Goal: Book appointment/travel/reservation

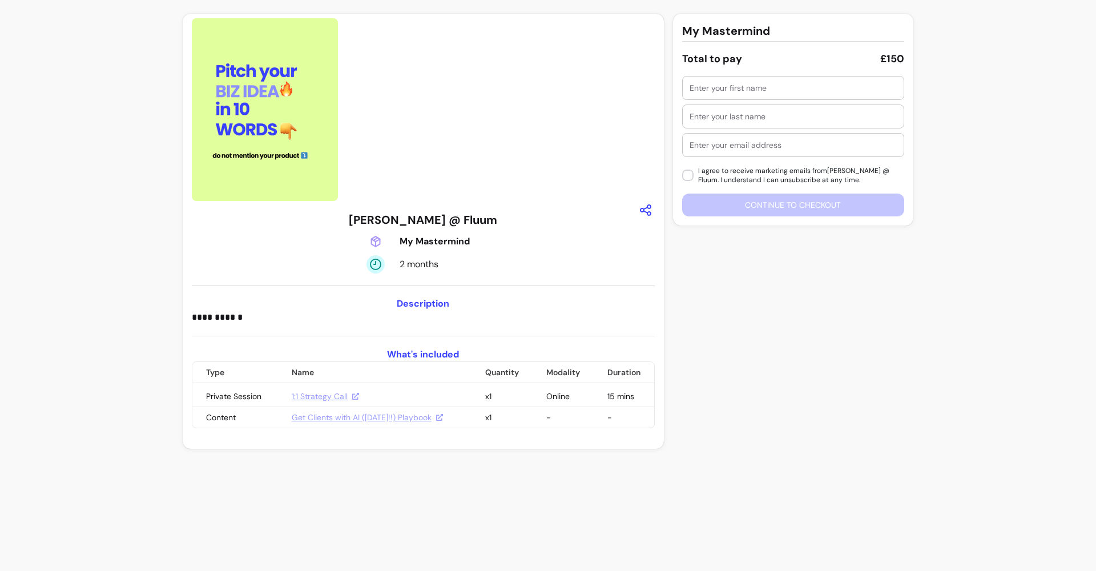
click at [794, 99] on div at bounding box center [793, 88] width 207 height 23
type input "R"
type input "Scarl"
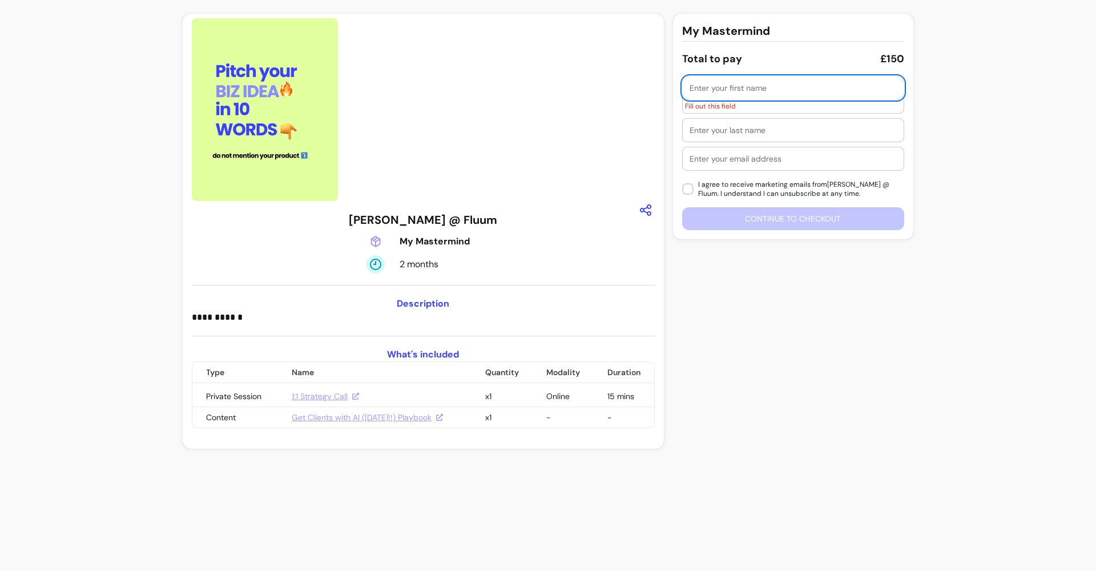
type input "Scarlette ZenPass"
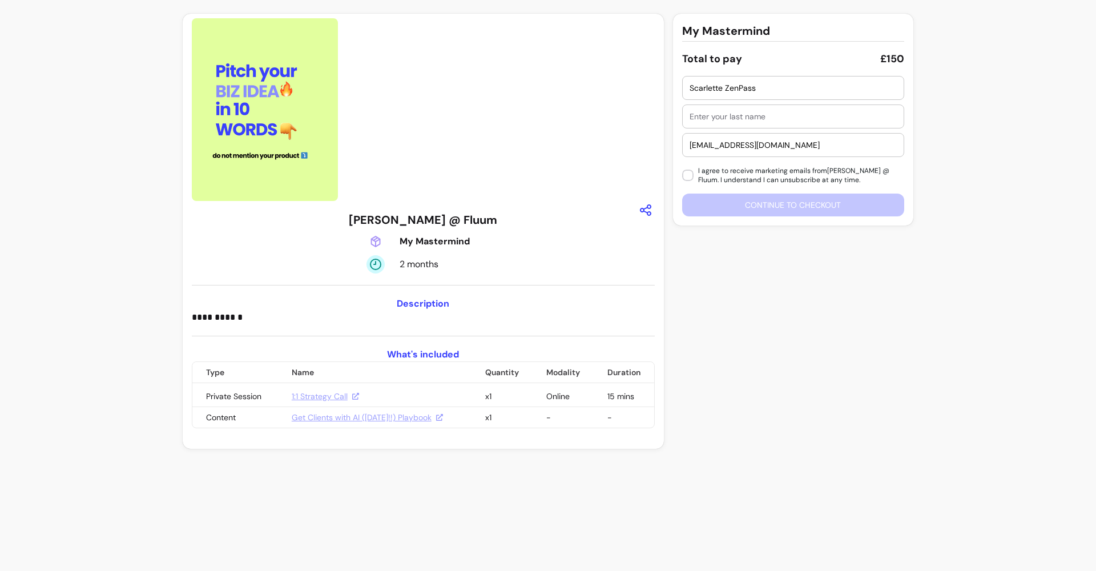
drag, startPoint x: 772, startPoint y: 144, endPoint x: 675, endPoint y: 144, distance: 96.5
type input "marketing+456@fluum.ai"
click at [736, 88] on input "Scarlette ZenPass" at bounding box center [793, 87] width 207 height 11
type input "Scarlette"
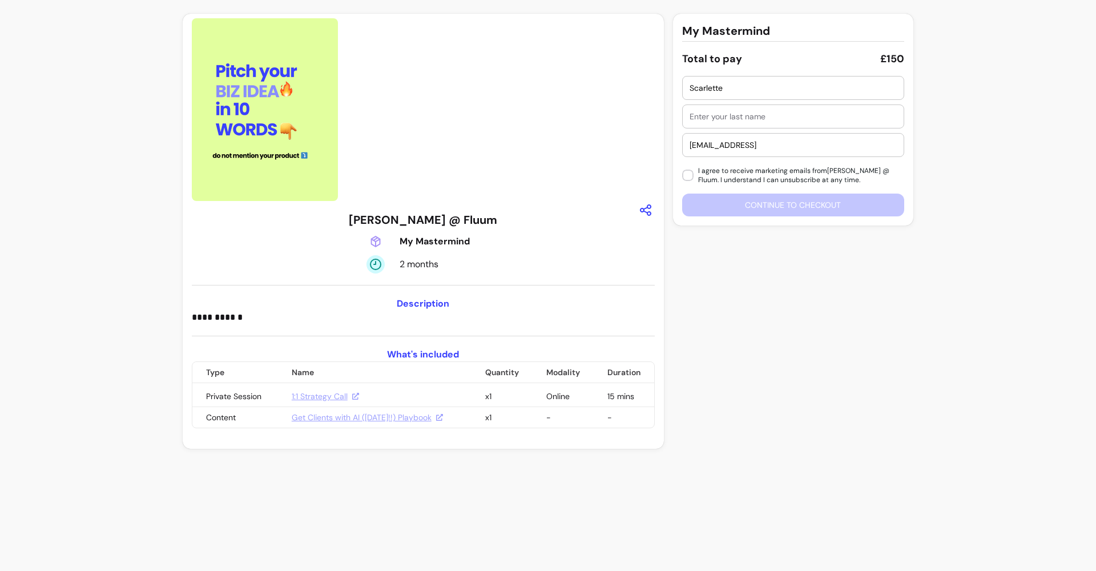
click at [724, 127] on div at bounding box center [793, 116] width 207 height 23
type input "D"
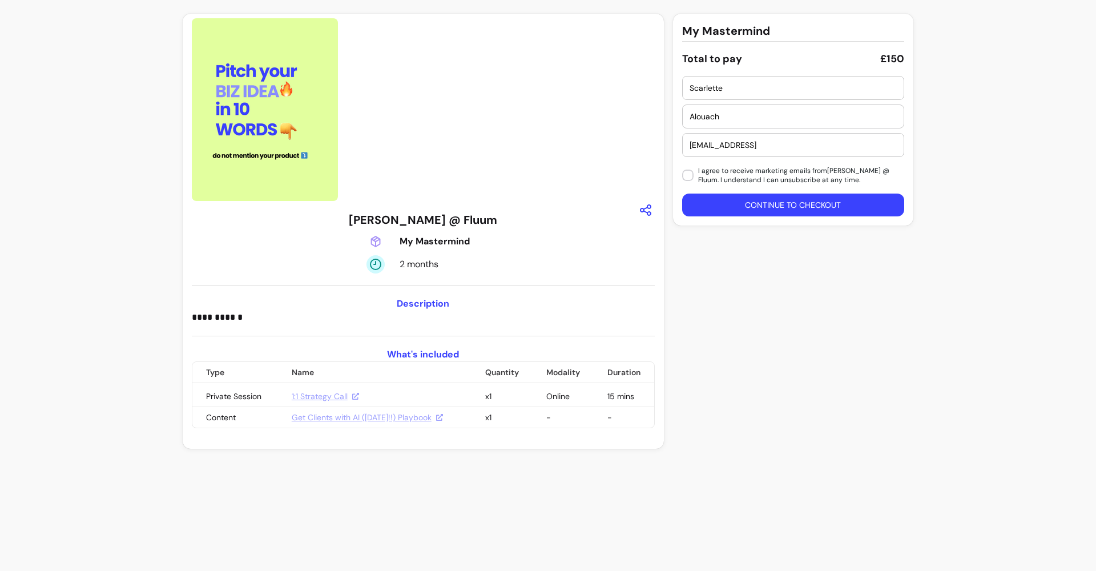
type input "Alouache"
click at [703, 120] on input "Alouache" at bounding box center [793, 116] width 207 height 11
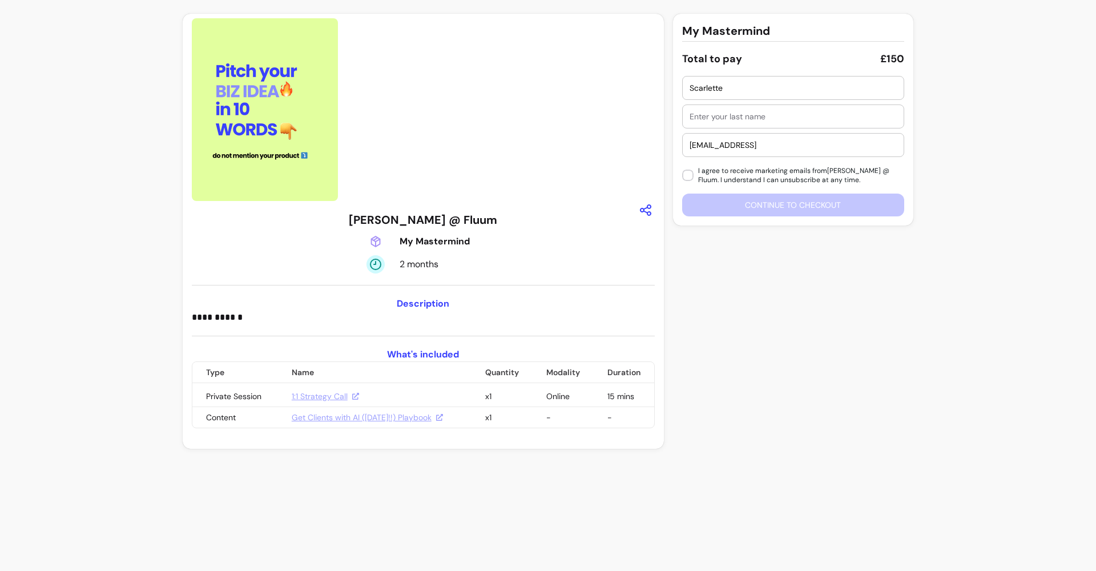
click at [714, 85] on input "Scarlette" at bounding box center [793, 87] width 207 height 11
type input "Sarah"
click at [736, 116] on input "text" at bounding box center [793, 116] width 207 height 11
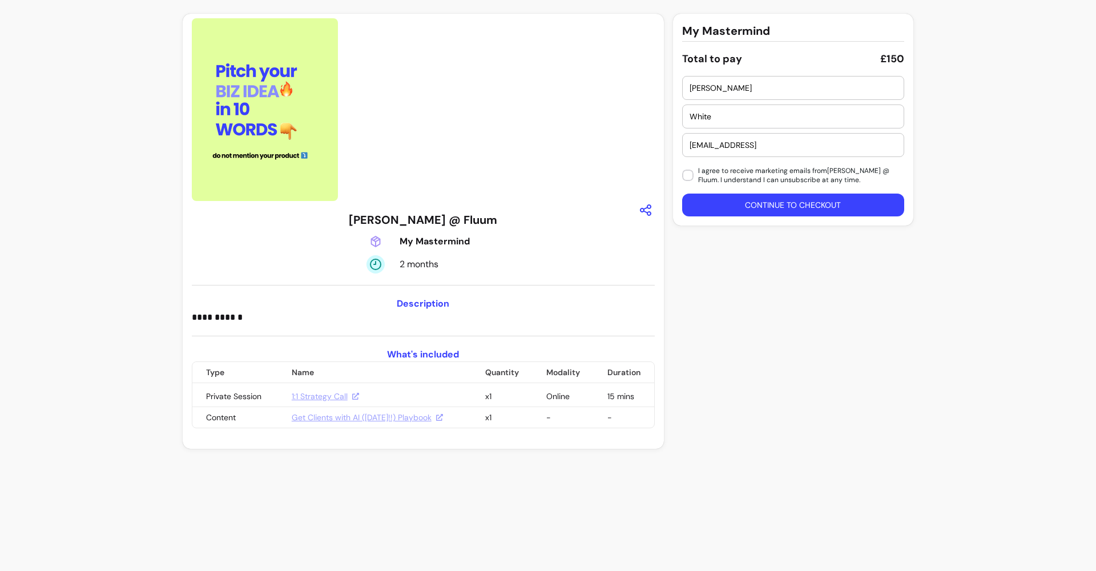
type input "White"
click at [733, 210] on button "Continue to checkout" at bounding box center [793, 205] width 216 height 22
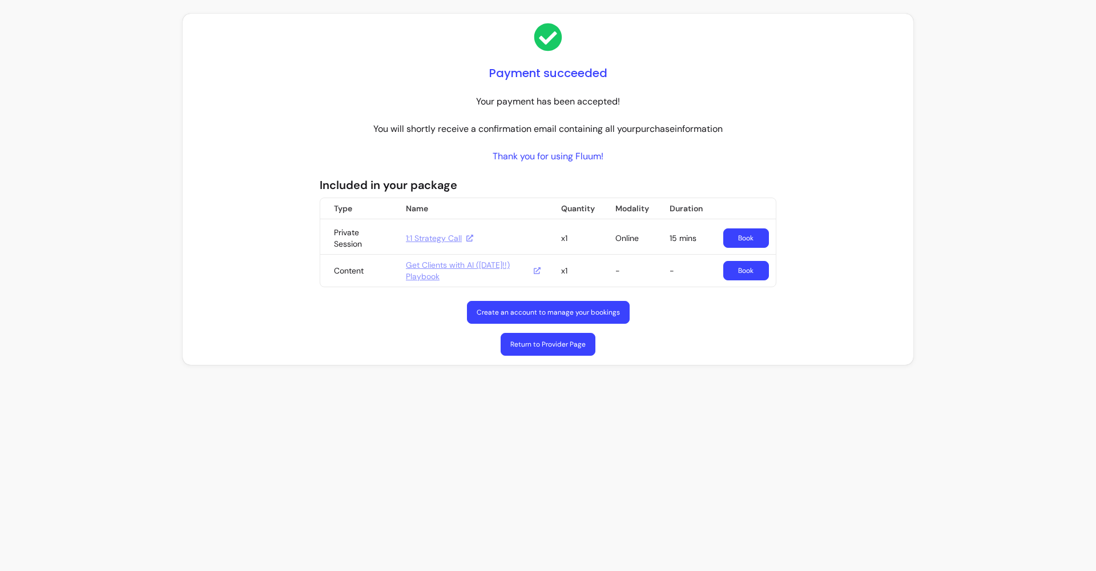
click at [741, 275] on link "Book" at bounding box center [747, 270] width 46 height 19
click at [746, 243] on link "Book" at bounding box center [747, 237] width 46 height 19
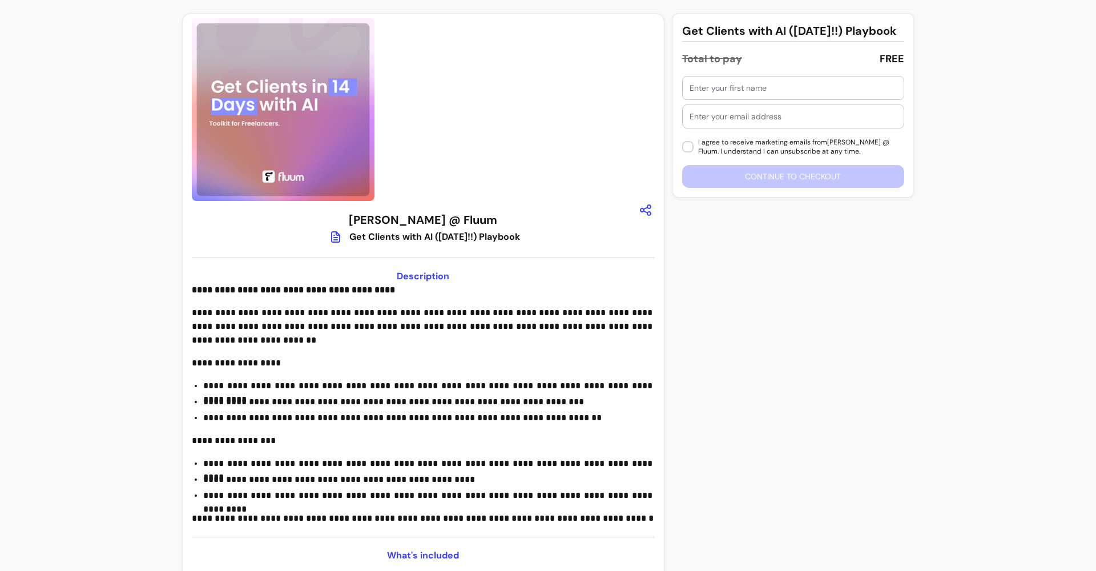
click at [740, 98] on div at bounding box center [793, 88] width 207 height 23
type input "Roberta"
type input "morelrobb+567@gmail.com"
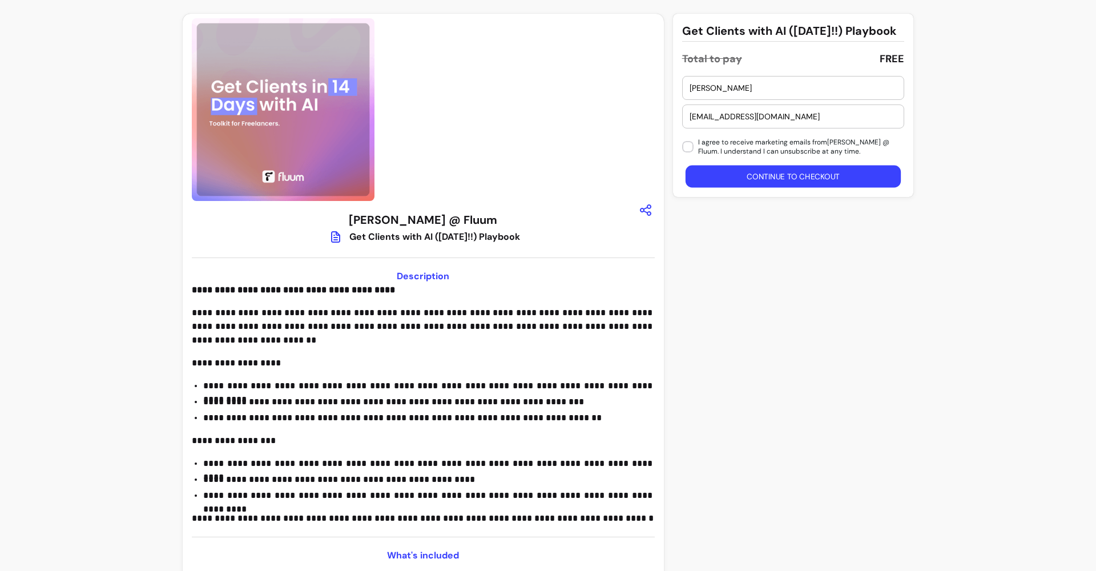
click at [723, 188] on button "Continue to checkout" at bounding box center [793, 177] width 216 height 22
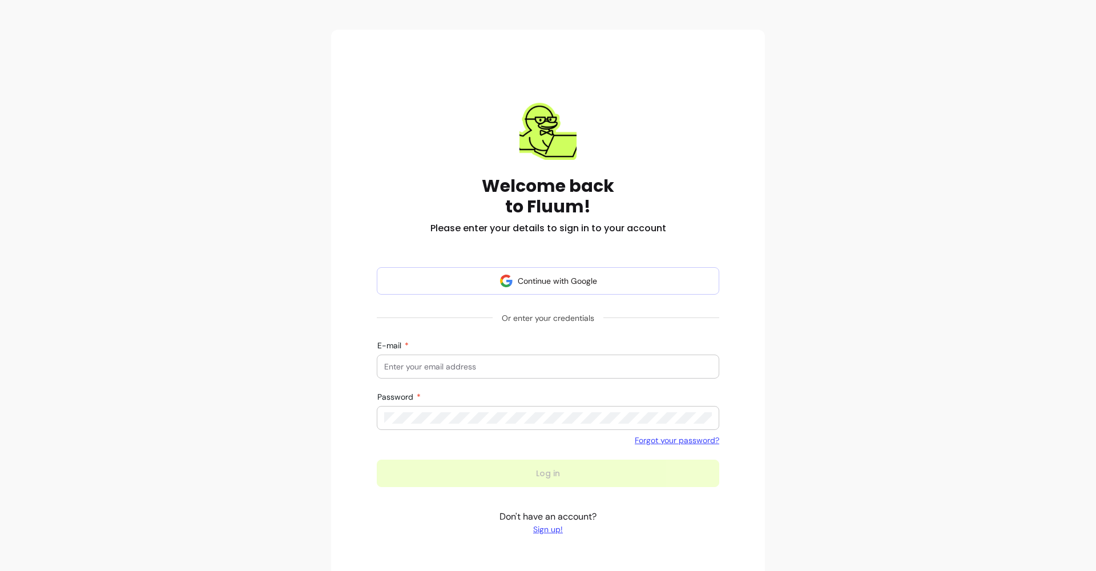
click at [533, 345] on form "Continue with Google Or enter your credentials E-mail Password Forgot your pass…" at bounding box center [548, 377] width 343 height 220
click at [436, 375] on div at bounding box center [548, 366] width 328 height 23
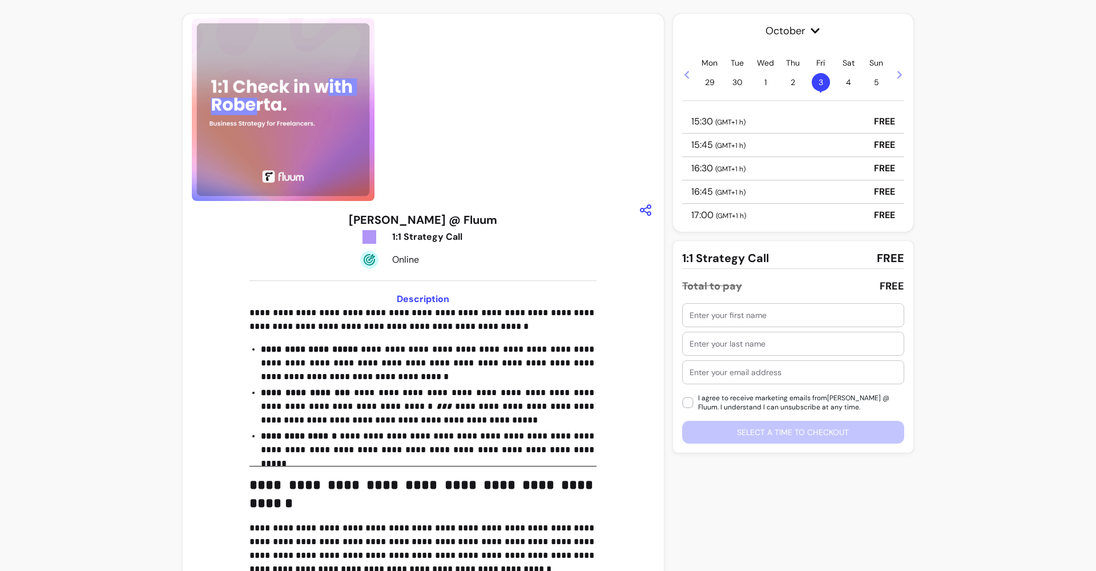
click at [758, 194] on div "16:45 ( GMT+1 h ) FREE" at bounding box center [793, 191] width 222 height 23
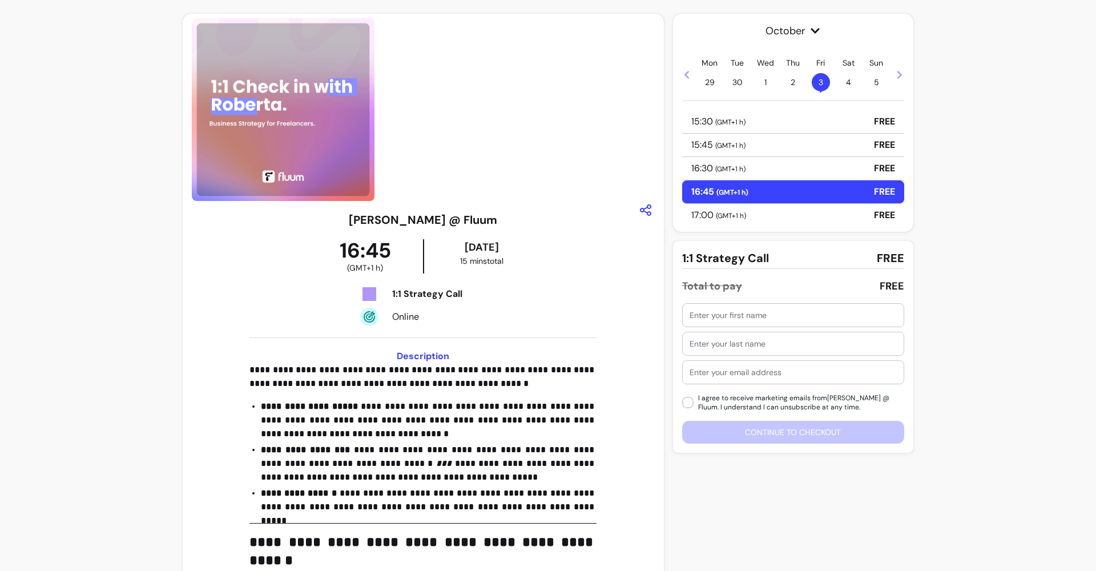
click at [745, 329] on div "I agree to receive marketing emails from [PERSON_NAME] @ Fluum . I understand I…" at bounding box center [793, 373] width 222 height 140
type input "[PERSON_NAME]"
click at [709, 378] on div at bounding box center [793, 372] width 207 height 23
type input "p"
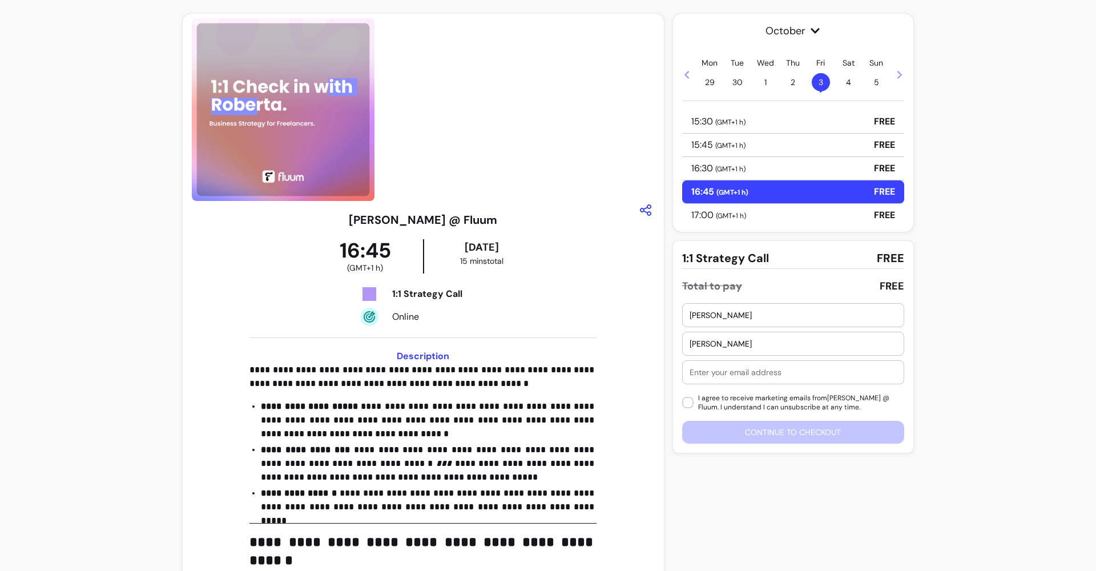
type input "p"
type input "m"
type input "[EMAIL_ADDRESS][PERSON_NAME][DOMAIN_NAME]"
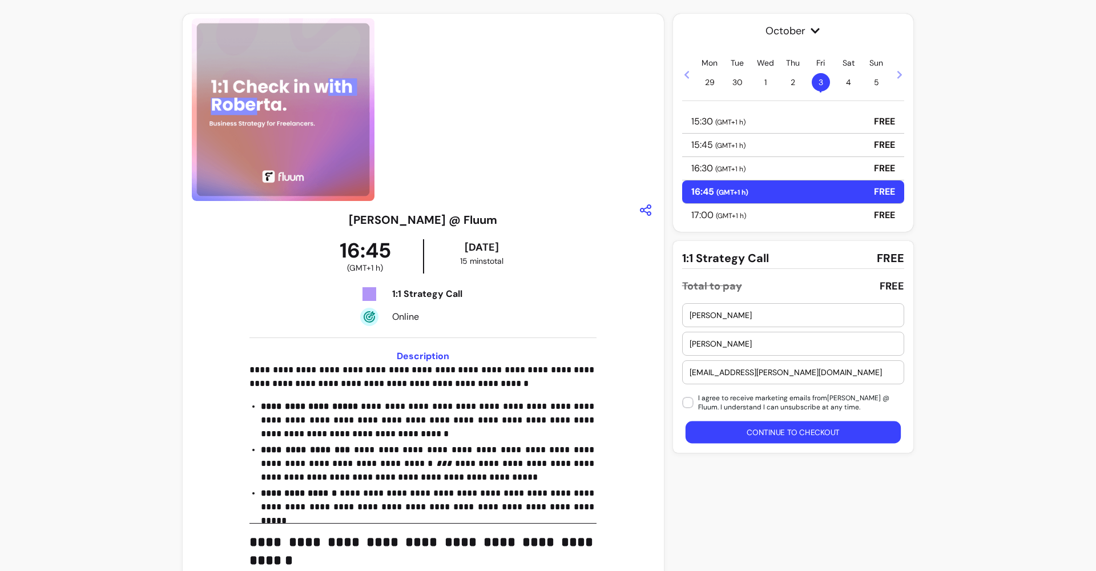
click at [734, 434] on button "Continue to checkout" at bounding box center [793, 432] width 216 height 22
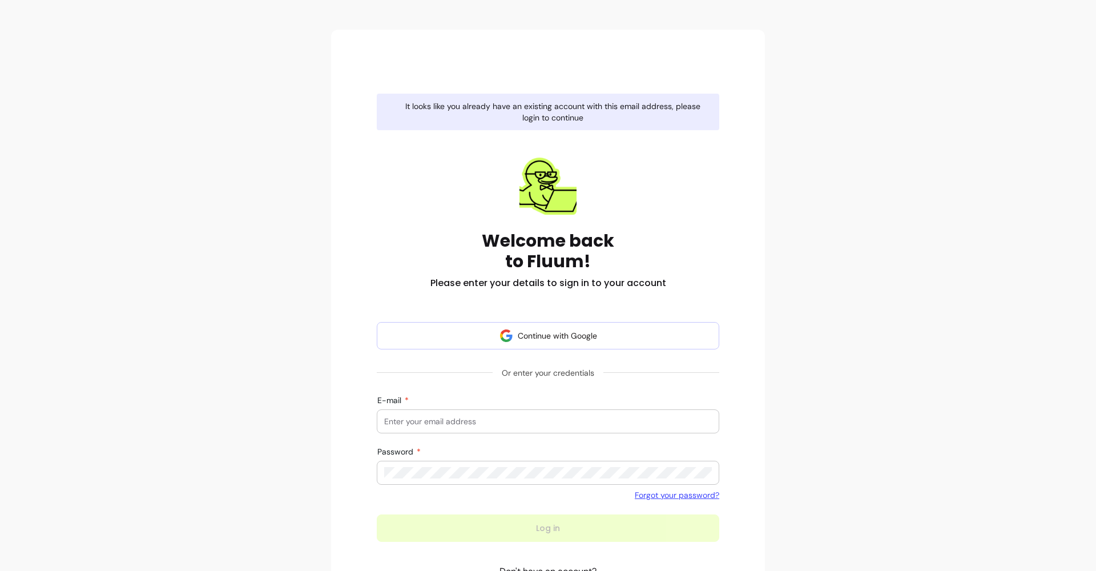
click at [549, 417] on input "E-mail" at bounding box center [548, 421] width 328 height 11
type input "[EMAIL_ADDRESS][DOMAIN_NAME]"
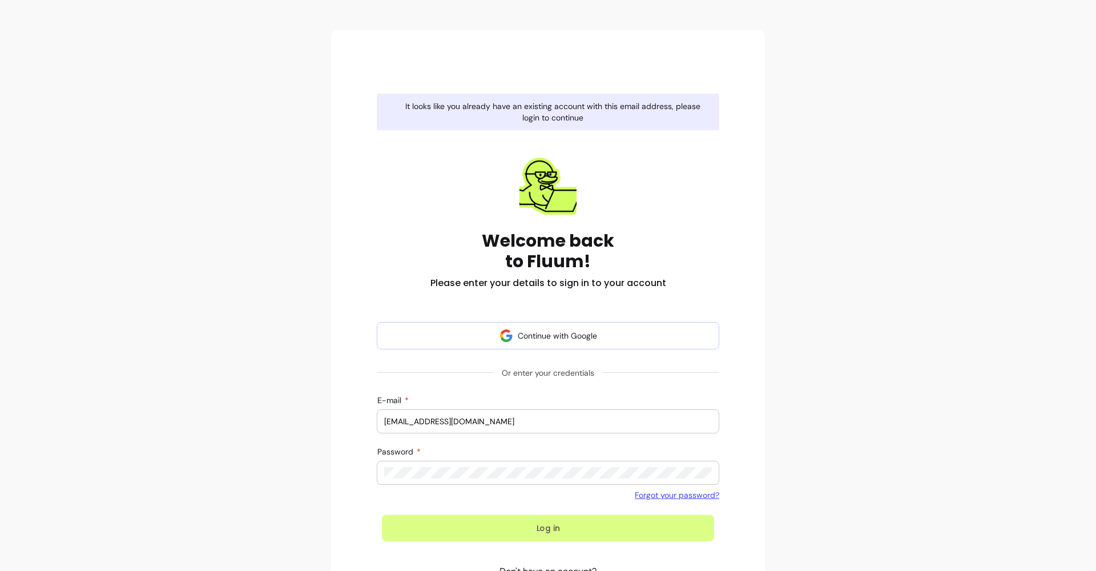
click at [549, 521] on button "Log in" at bounding box center [548, 528] width 332 height 27
